Goal: Subscribe to service/newsletter

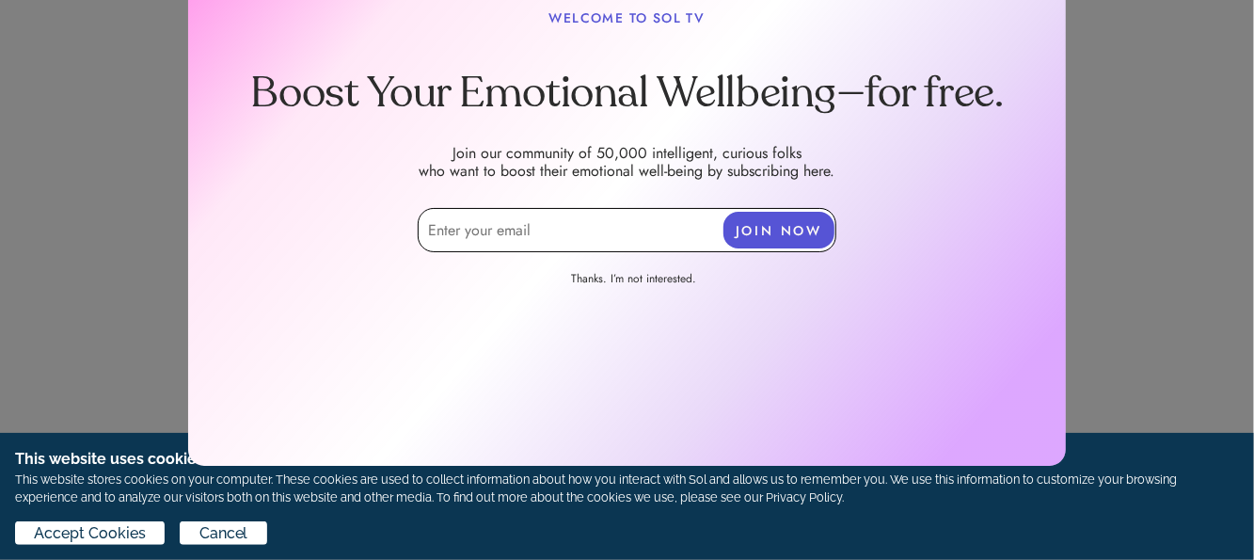
click at [611, 277] on link "Thanks. I’m not interested." at bounding box center [634, 281] width 216 height 21
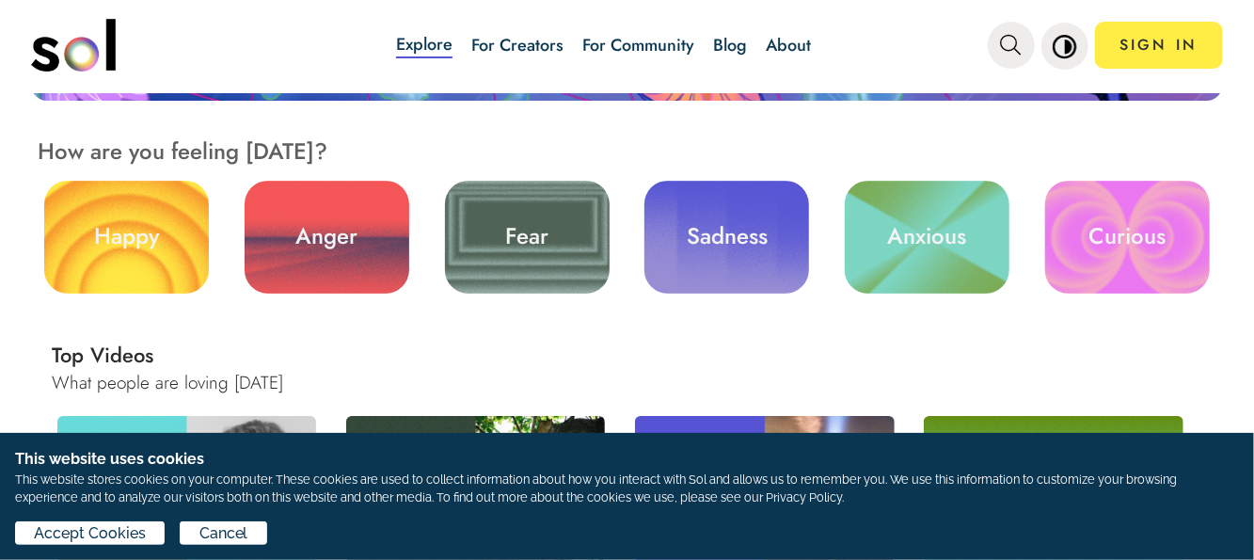
scroll to position [470, 0]
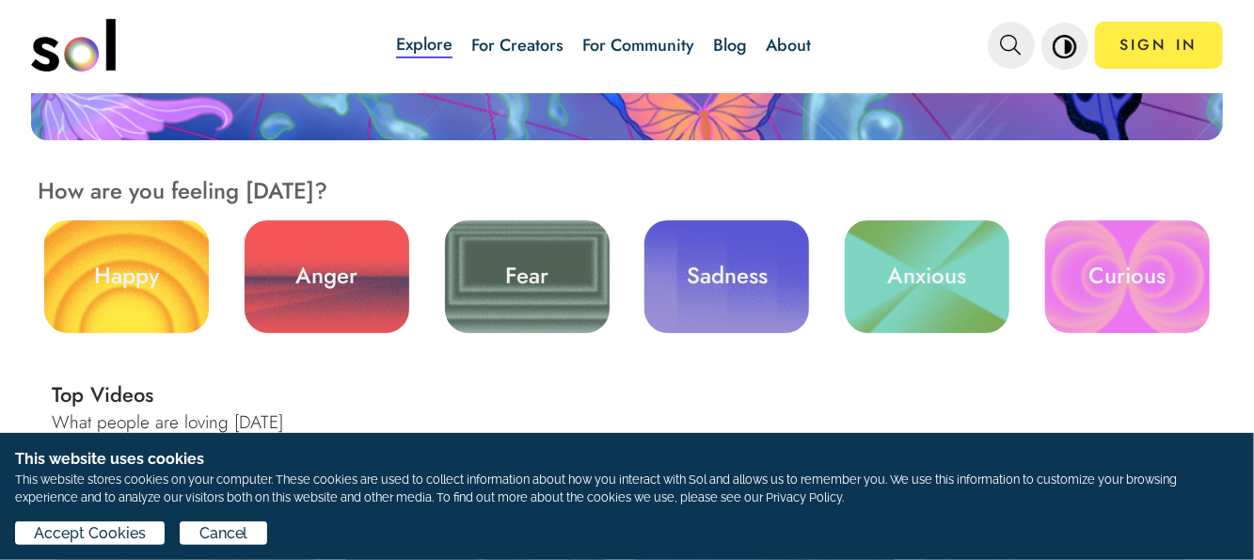
click at [1126, 284] on link "Curious" at bounding box center [1127, 276] width 165 height 113
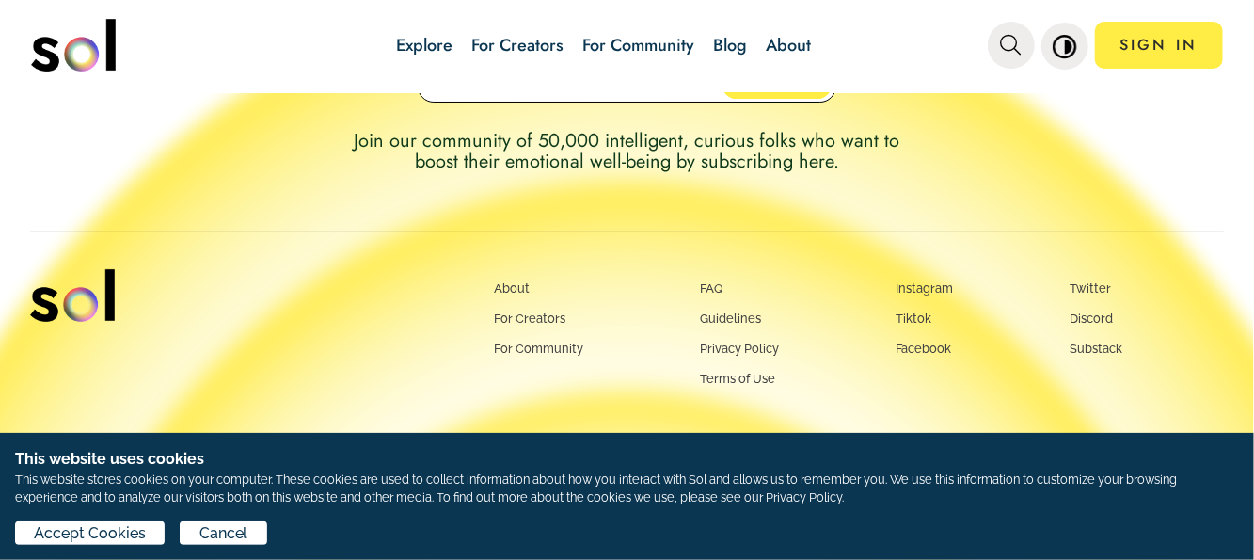
scroll to position [1797, 0]
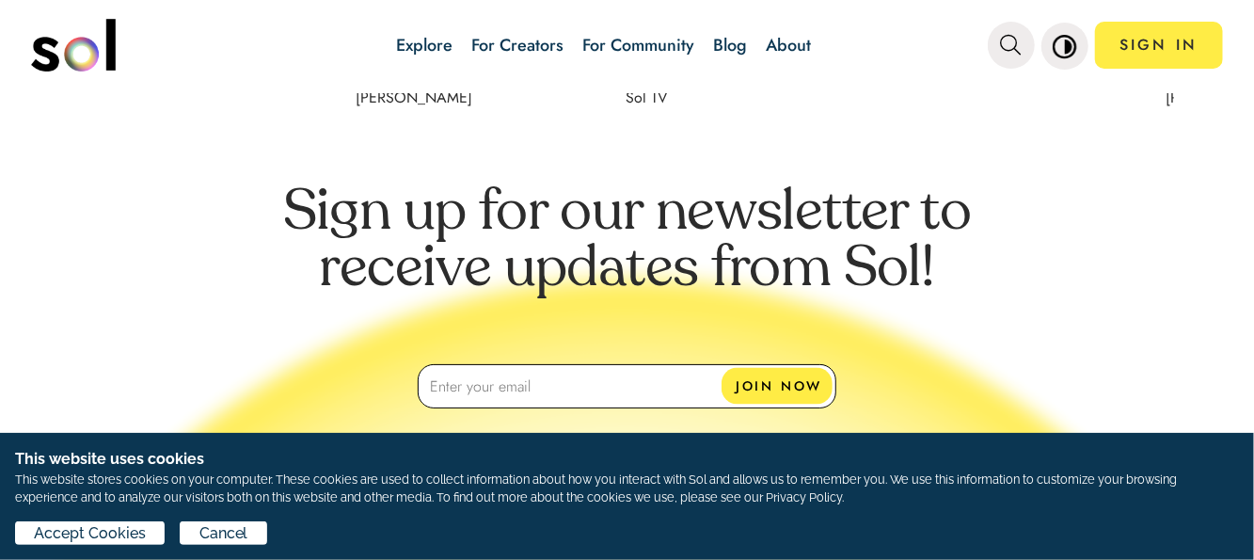
click at [511, 388] on input "email" at bounding box center [627, 386] width 419 height 44
type input "[EMAIL_ADDRESS][DOMAIN_NAME]"
click at [755, 386] on button "JOIN NOW" at bounding box center [776, 386] width 111 height 37
